Goal: Transaction & Acquisition: Obtain resource

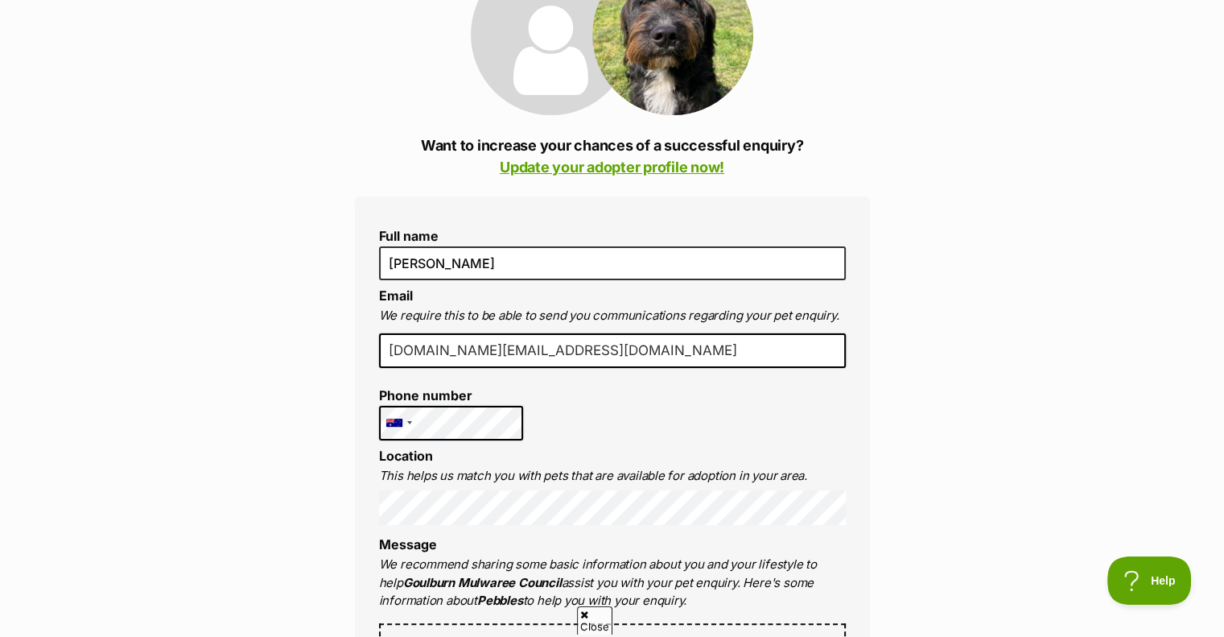
drag, startPoint x: 568, startPoint y: 360, endPoint x: 303, endPoint y: 358, distance: 265.6
type input "nepatterson58@gmail.com"
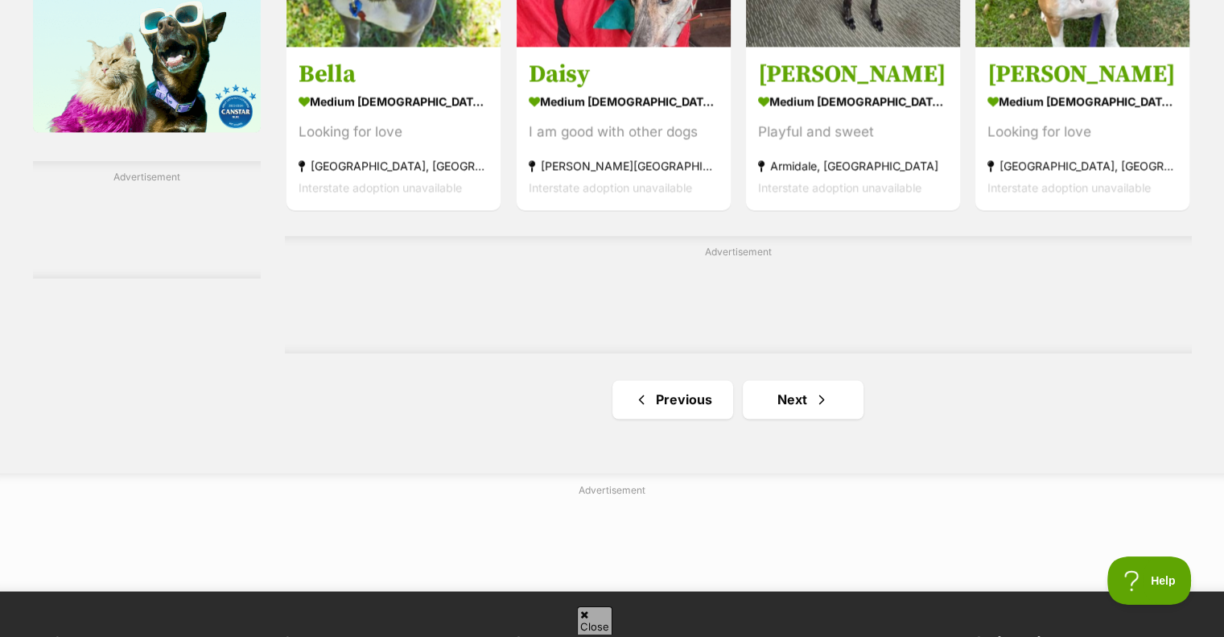
scroll to position [2595, 0]
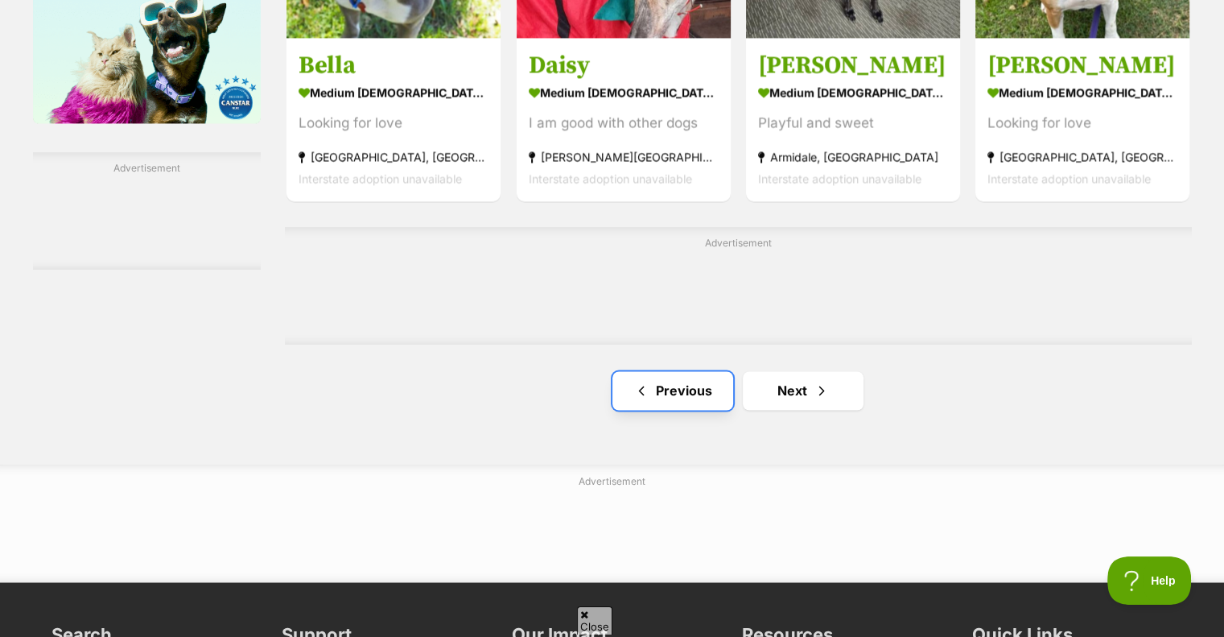
click at [665, 379] on link "Previous" at bounding box center [672, 390] width 121 height 39
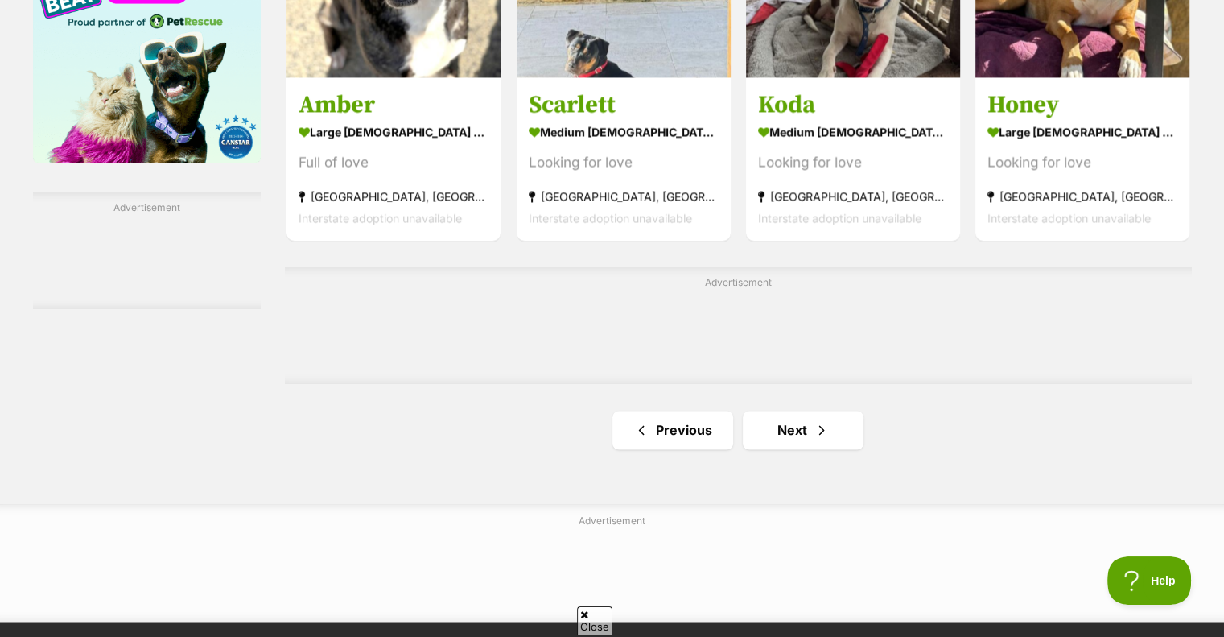
scroll to position [2564, 0]
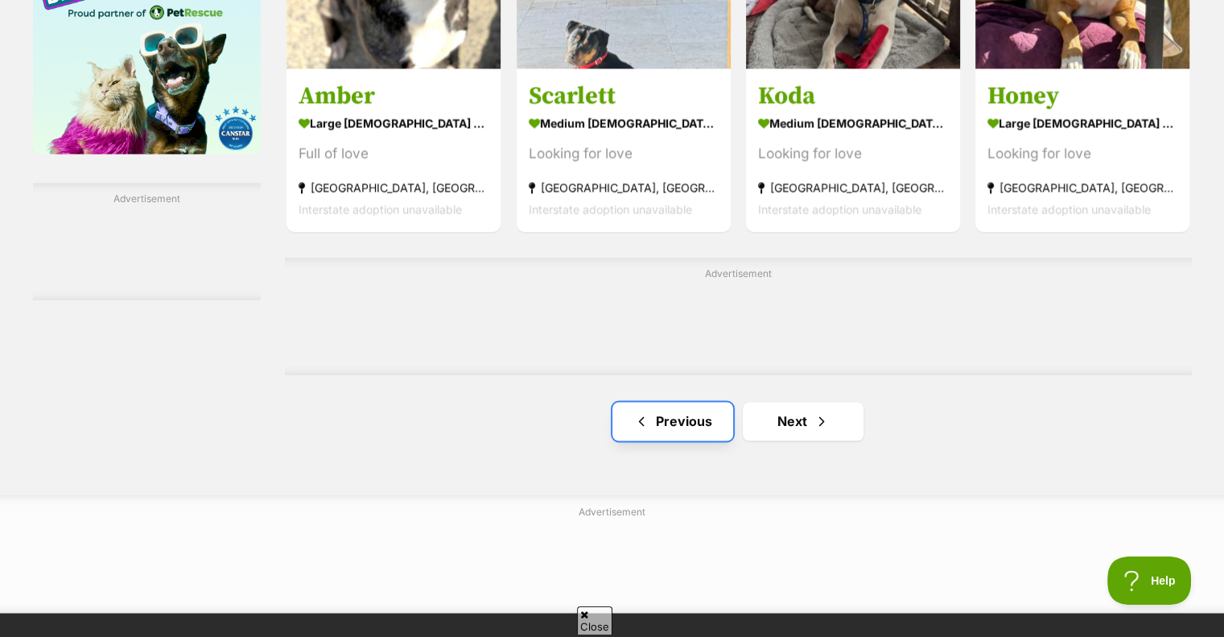
click at [674, 418] on link "Previous" at bounding box center [672, 421] width 121 height 39
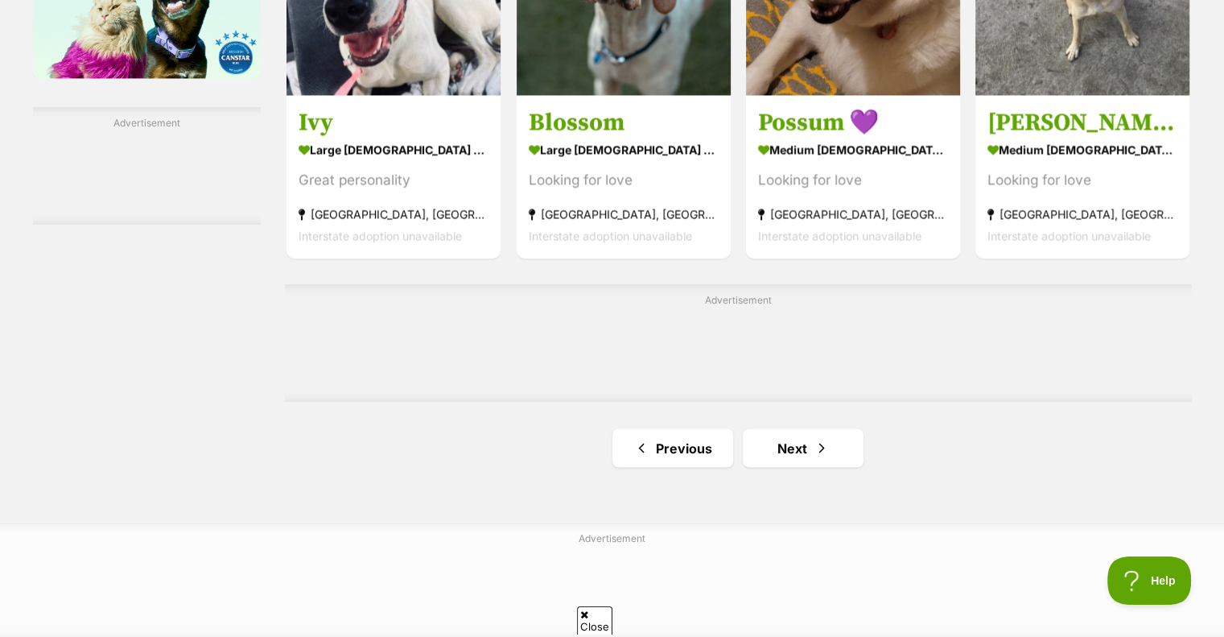
scroll to position [2644, 0]
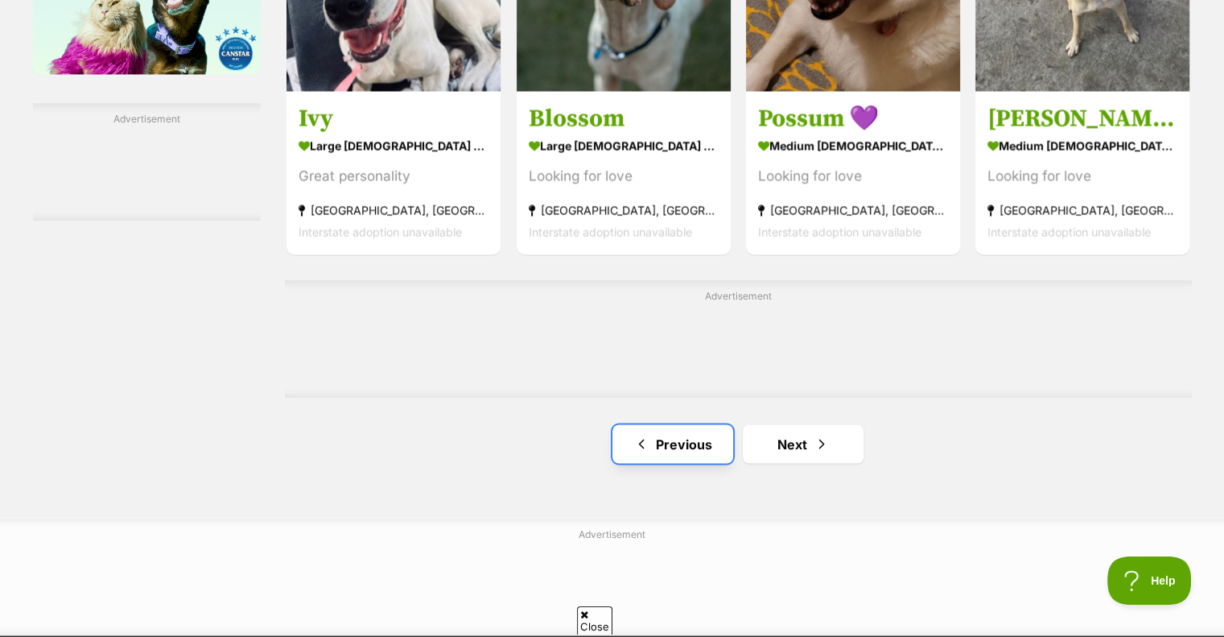
click at [694, 443] on link "Previous" at bounding box center [672, 443] width 121 height 39
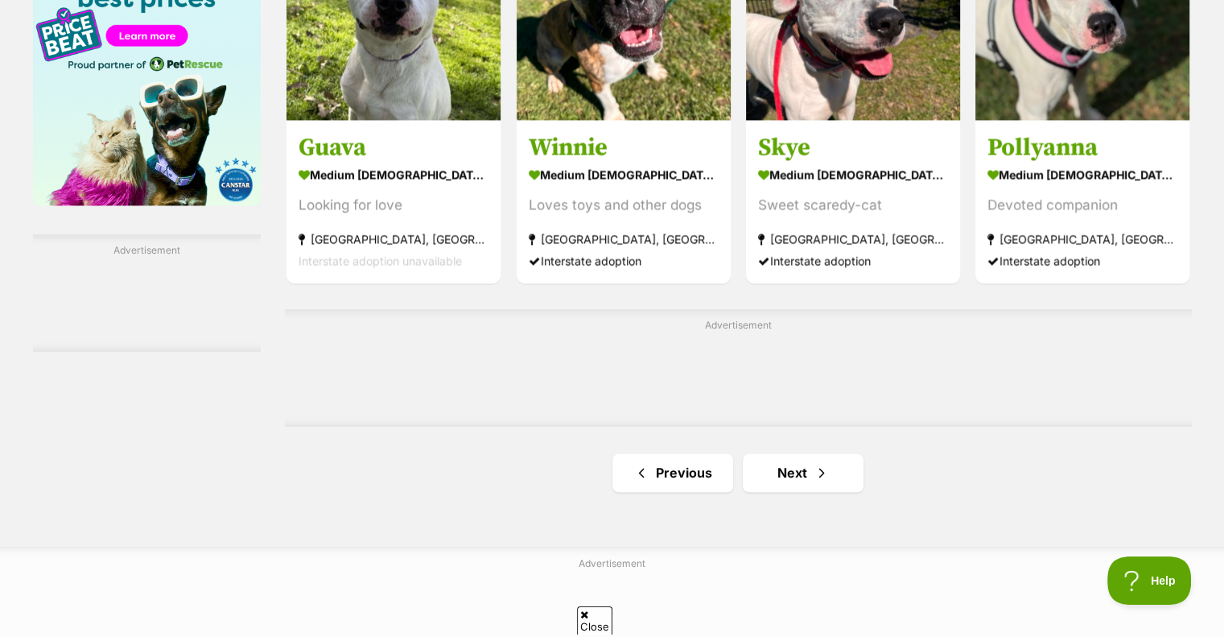
scroll to position [2525, 0]
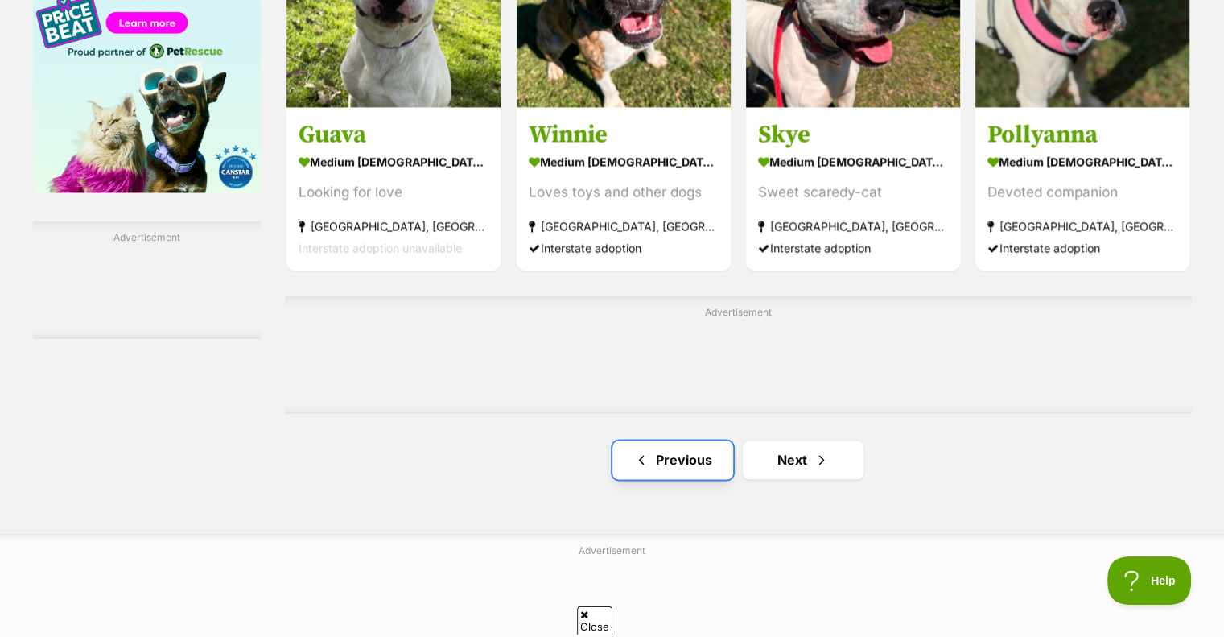
click at [670, 460] on link "Previous" at bounding box center [672, 459] width 121 height 39
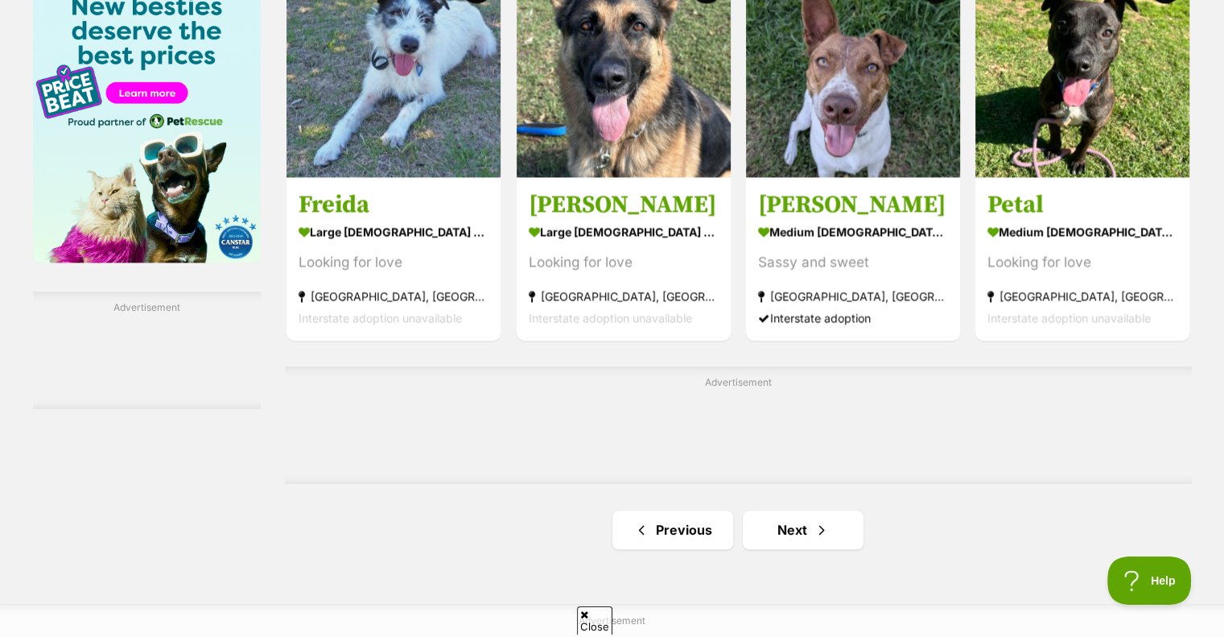
scroll to position [2494, 0]
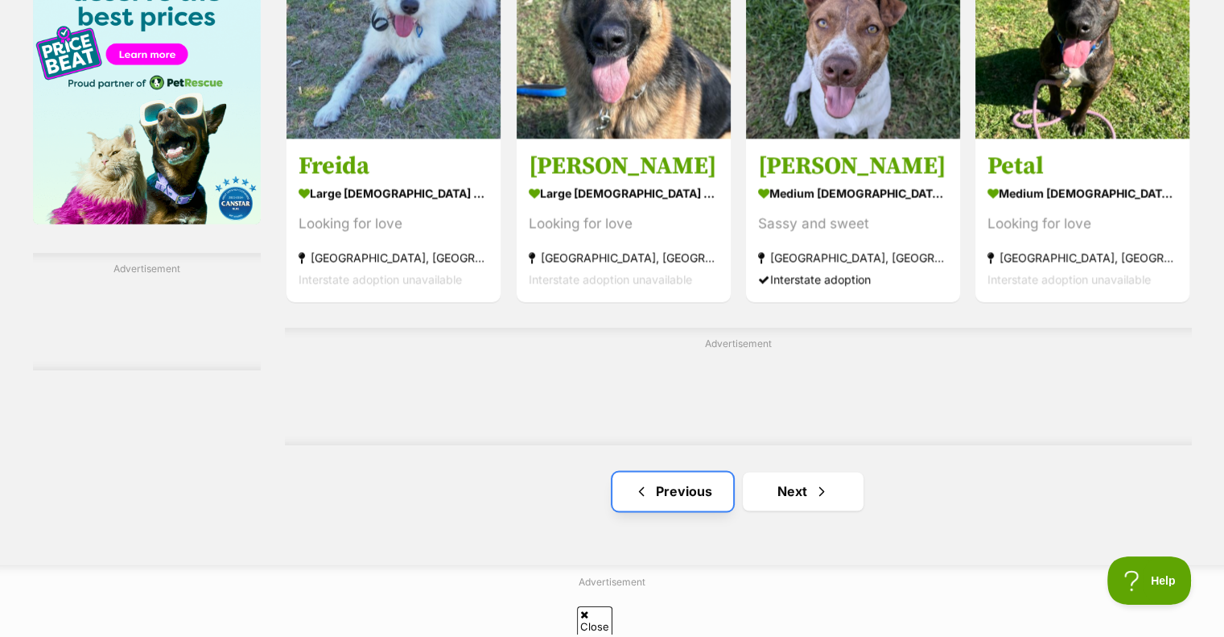
click at [670, 484] on link "Previous" at bounding box center [672, 491] width 121 height 39
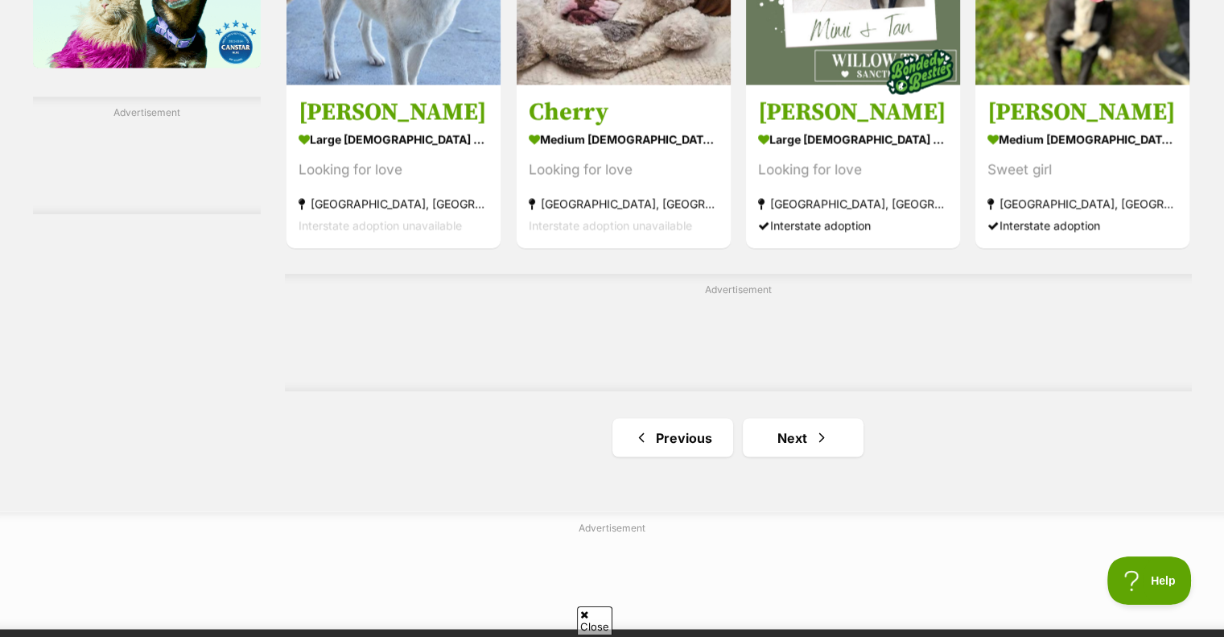
scroll to position [2668, 0]
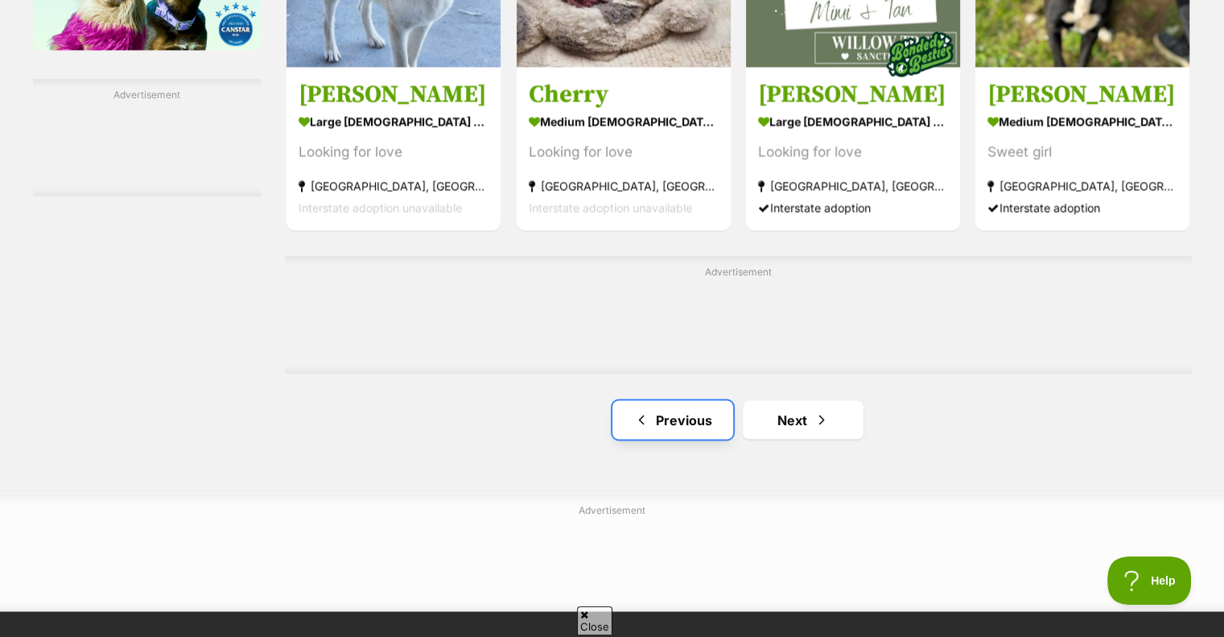
click at [682, 415] on link "Previous" at bounding box center [672, 419] width 121 height 39
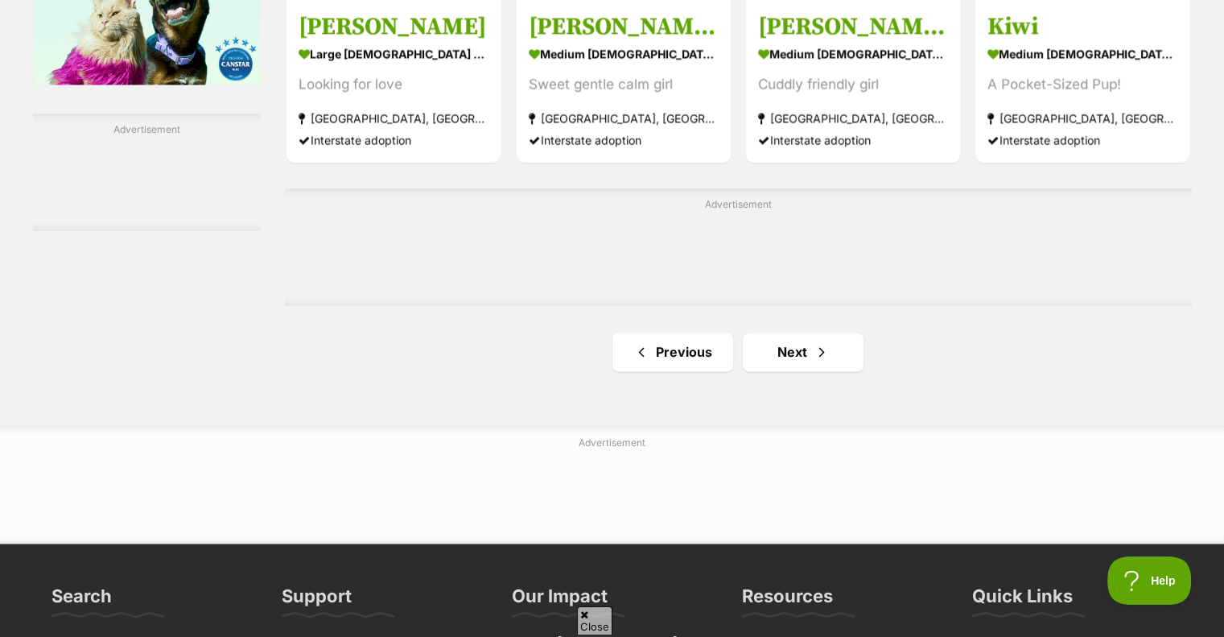
scroll to position [2637, 0]
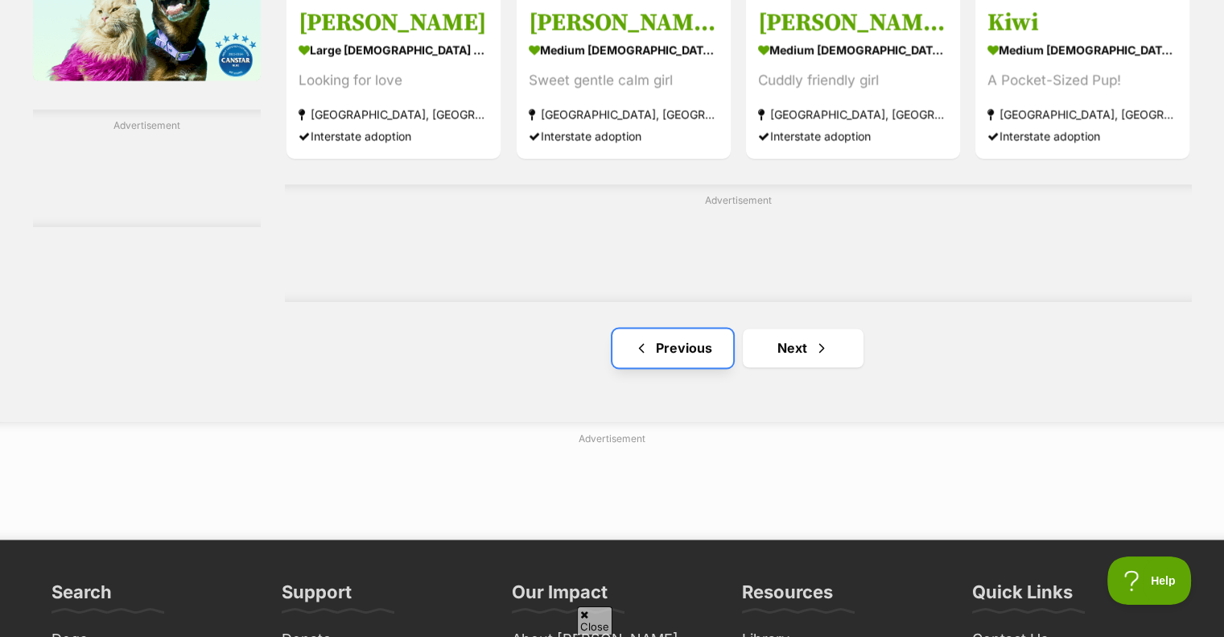
click at [671, 343] on link "Previous" at bounding box center [672, 347] width 121 height 39
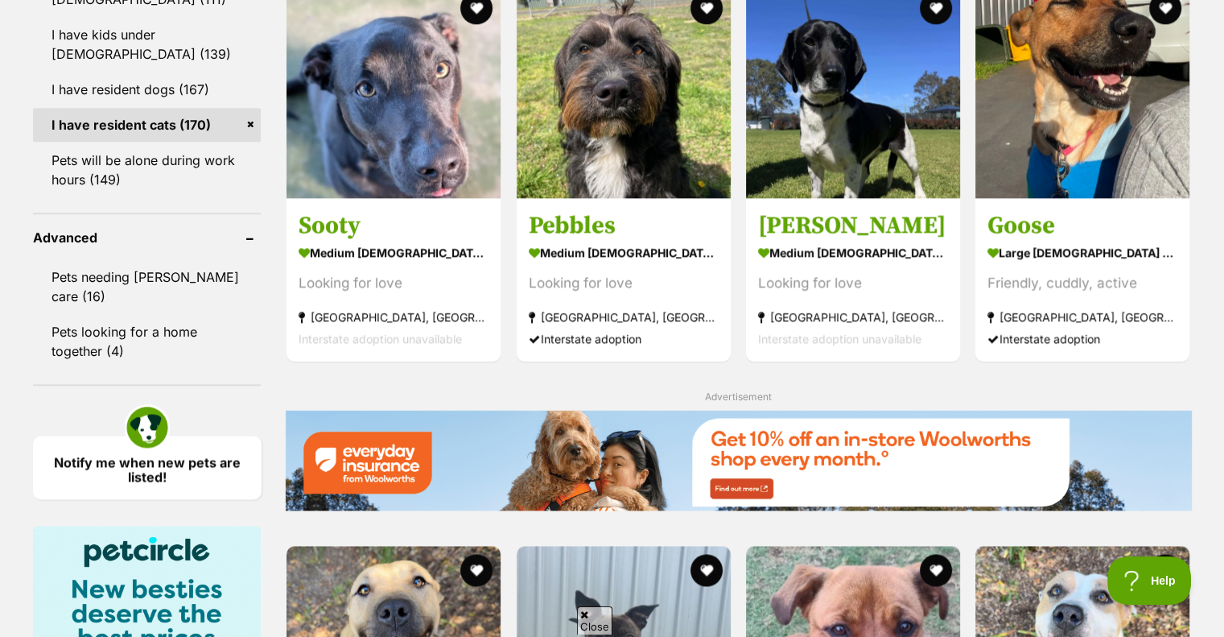
scroll to position [1894, 0]
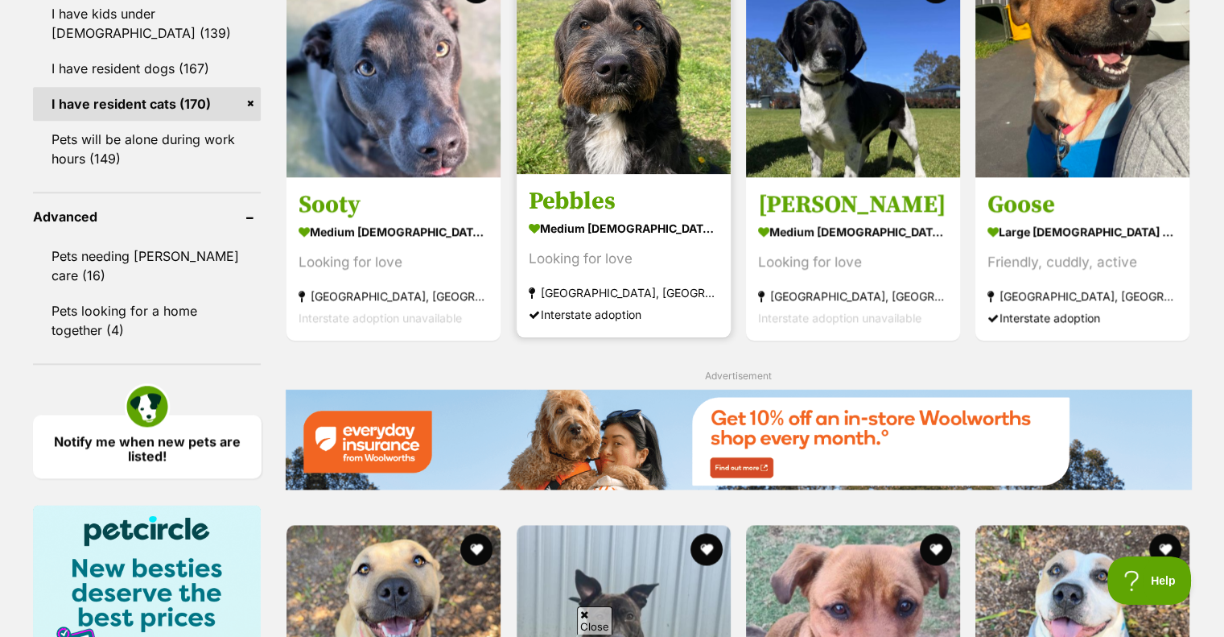
click at [563, 200] on h3 "Pebbles" at bounding box center [624, 201] width 190 height 31
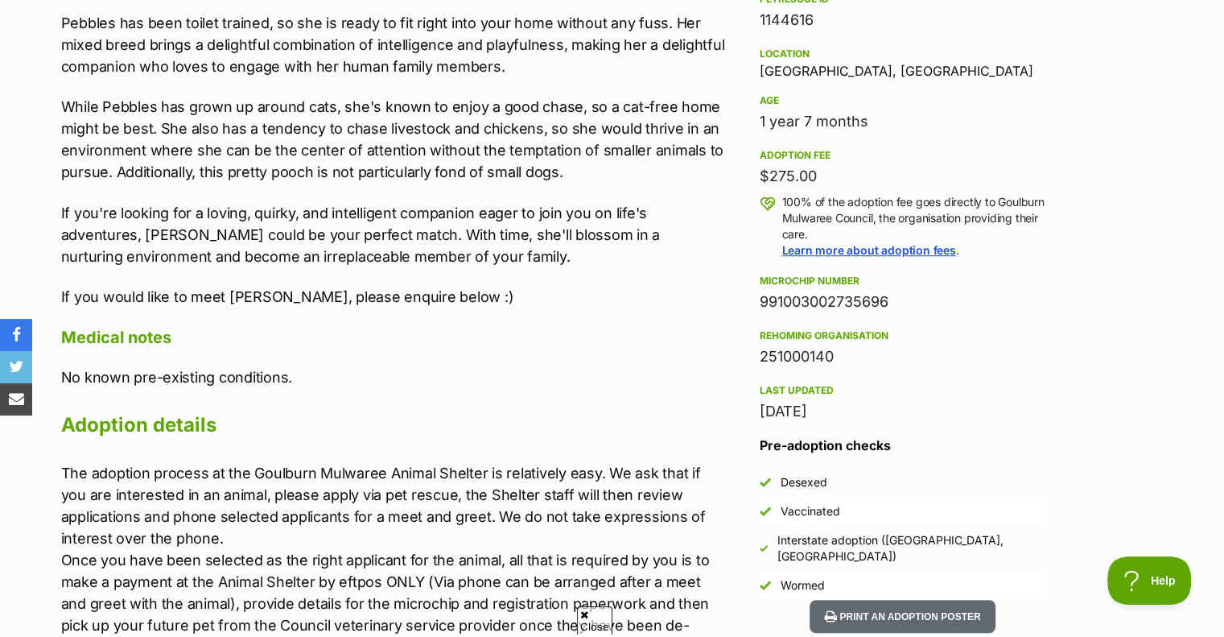
scroll to position [1053, 0]
